Goal: Transaction & Acquisition: Subscribe to service/newsletter

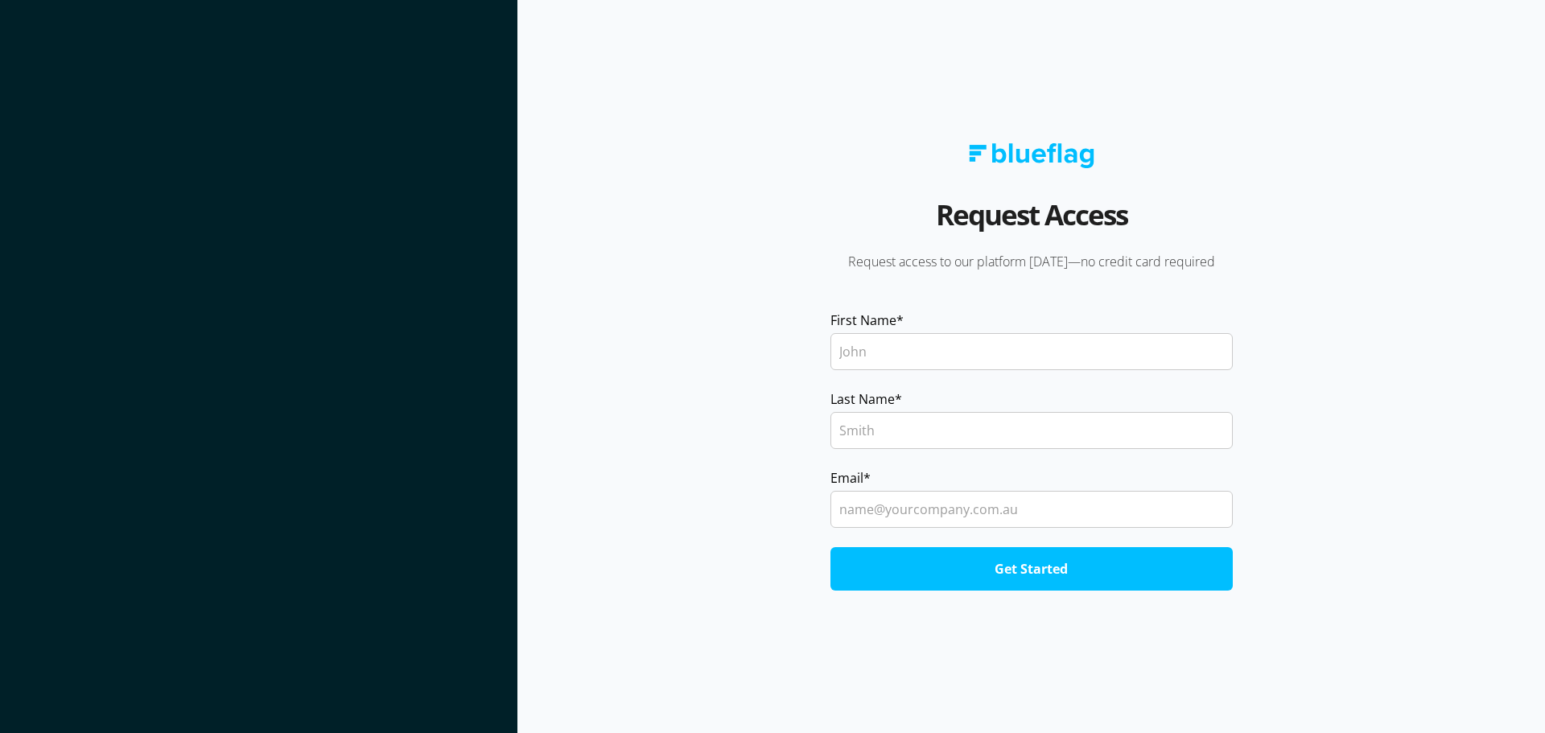
click at [958, 353] on input "First Name *" at bounding box center [1032, 351] width 402 height 37
type input "Kieran"
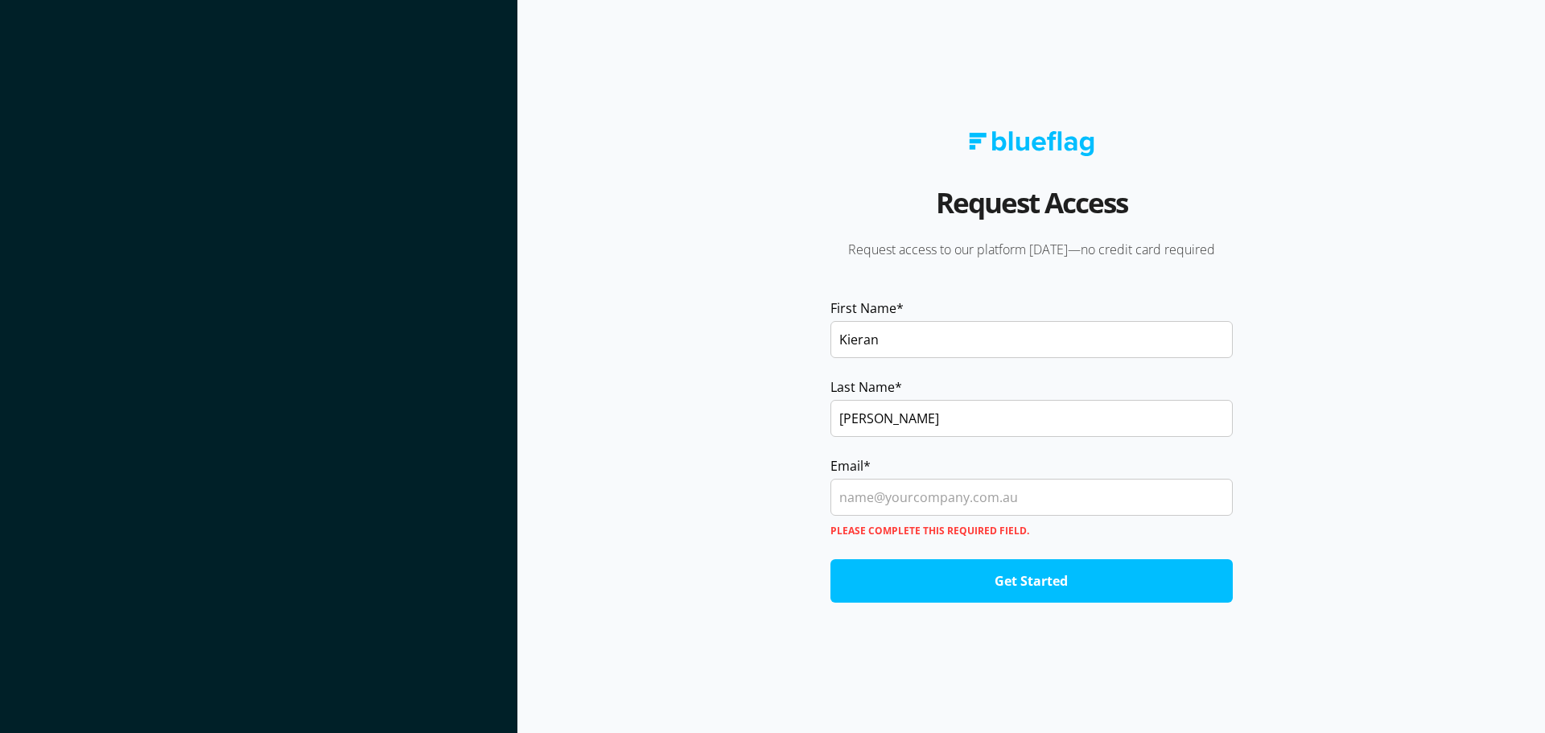
type input "[PERSON_NAME]"
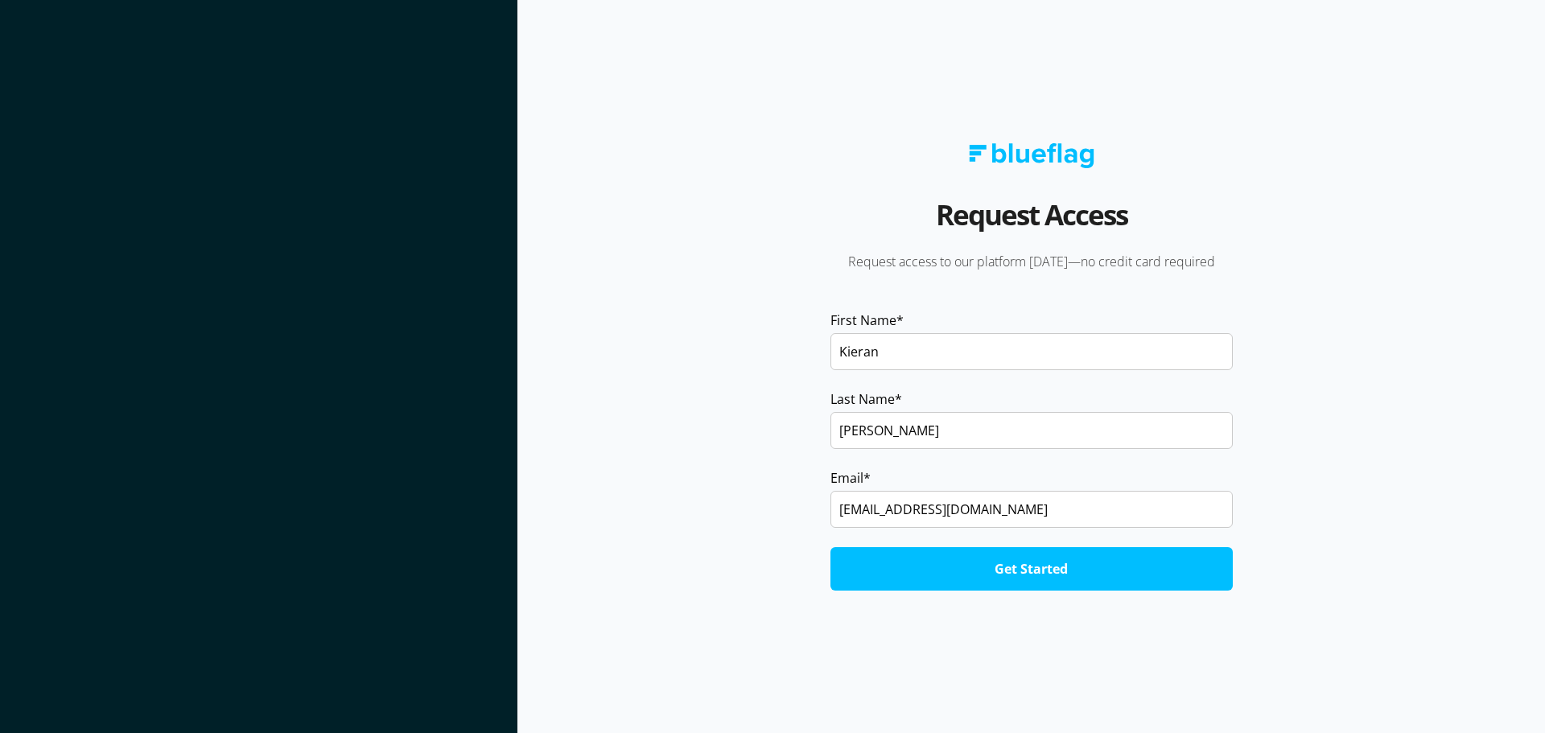
type input "[EMAIL_ADDRESS][DOMAIN_NAME]"
click at [831, 547] on input "Get Started" at bounding box center [1032, 568] width 402 height 43
